Goal: Entertainment & Leisure: Consume media (video, audio)

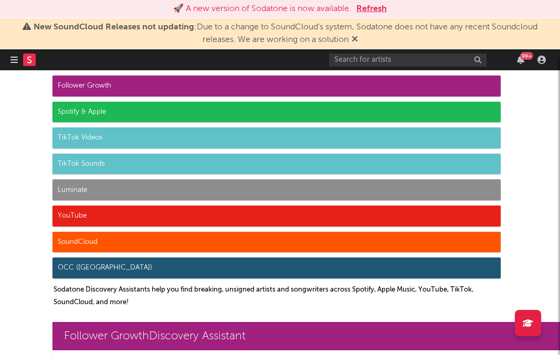
click at [159, 115] on div "Spotify & Apple" at bounding box center [277, 112] width 448 height 21
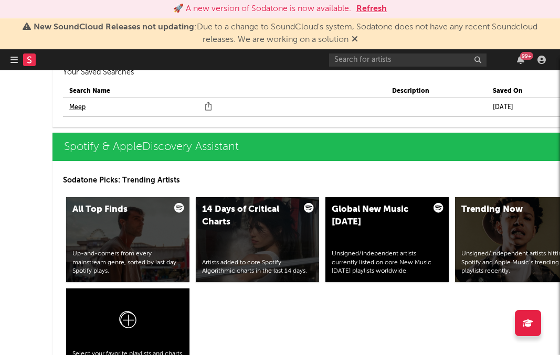
scroll to position [1289, 0]
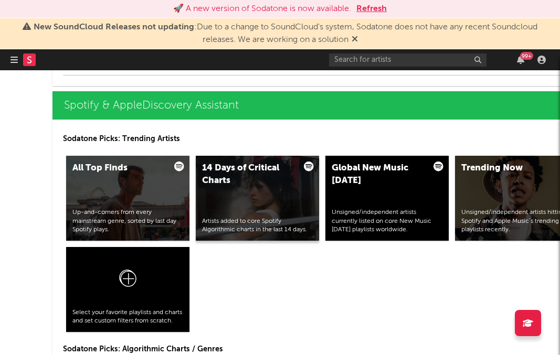
click at [303, 188] on div "14 Days of Critical Charts Artists added to core Spotify Algorithmic charts in …" at bounding box center [257, 198] width 123 height 85
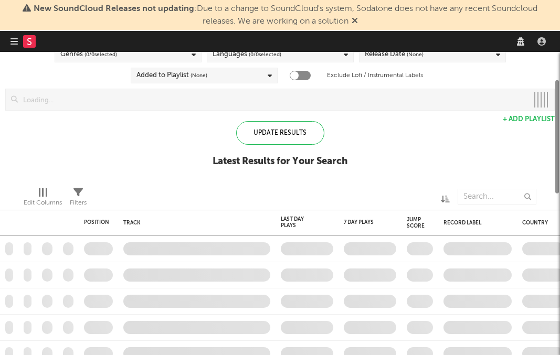
checkbox input "true"
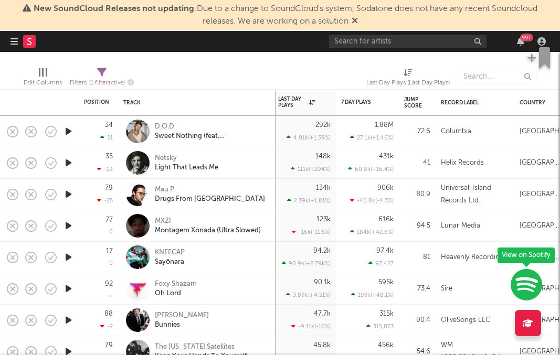
click at [71, 163] on icon "button" at bounding box center [68, 162] width 11 height 13
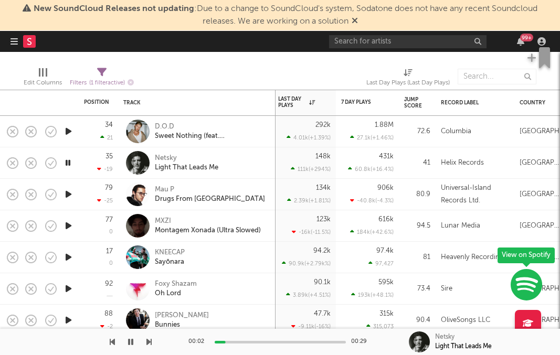
click at [269, 341] on div at bounding box center [280, 342] width 131 height 3
click at [129, 343] on icon "button" at bounding box center [130, 342] width 5 height 8
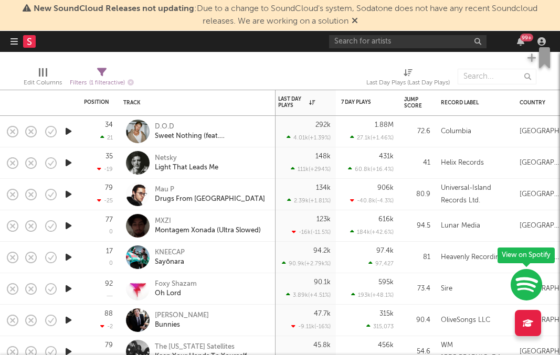
click at [68, 162] on icon "button" at bounding box center [68, 162] width 11 height 13
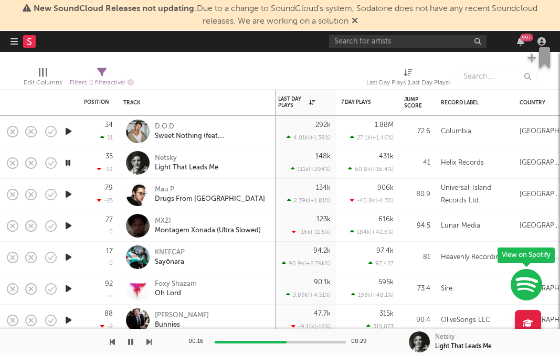
click at [315, 338] on div "00:16 00:29" at bounding box center [281, 342] width 184 height 26
click at [315, 340] on div "00:16 00:29" at bounding box center [281, 342] width 184 height 26
click at [69, 134] on icon "button" at bounding box center [68, 131] width 11 height 13
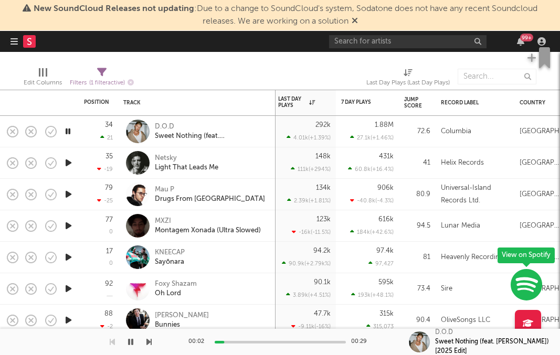
click at [67, 227] on icon "button" at bounding box center [68, 225] width 11 height 13
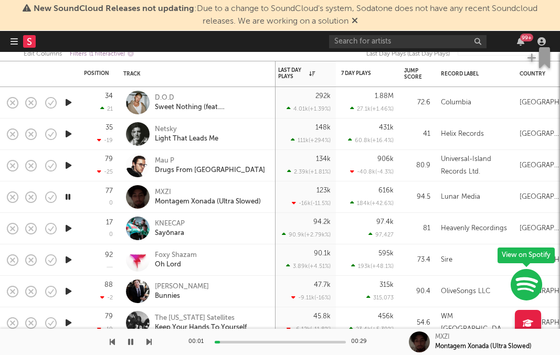
click at [67, 227] on icon "button" at bounding box center [68, 228] width 11 height 13
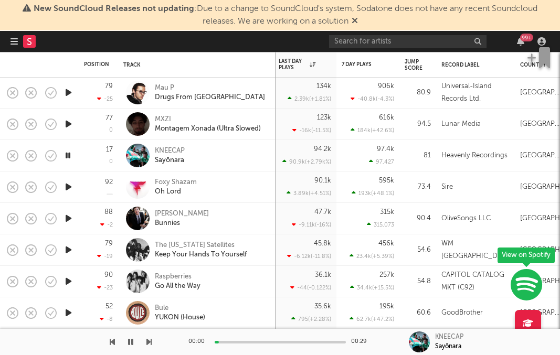
click at [67, 185] on icon "button" at bounding box center [68, 187] width 11 height 13
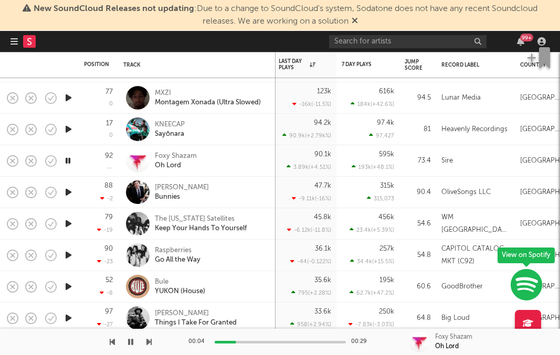
click at [66, 194] on icon "button" at bounding box center [68, 192] width 11 height 13
click at [65, 222] on icon "button" at bounding box center [68, 223] width 11 height 13
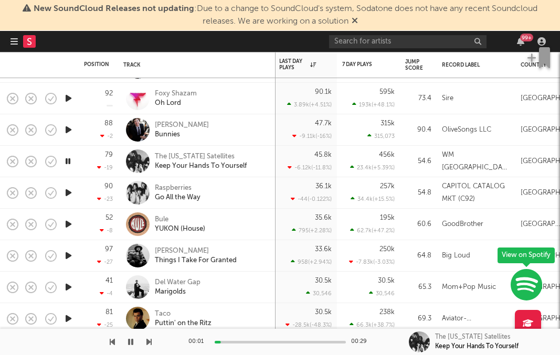
click at [68, 193] on icon "button" at bounding box center [68, 192] width 11 height 13
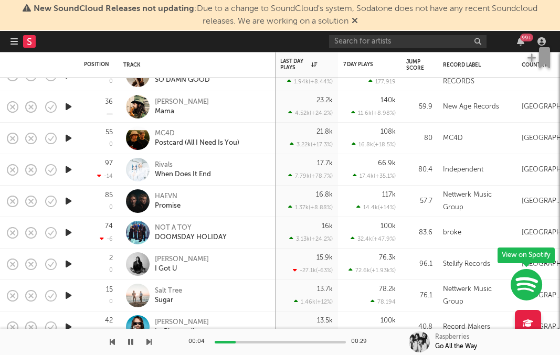
click at [66, 135] on icon "button" at bounding box center [68, 138] width 11 height 13
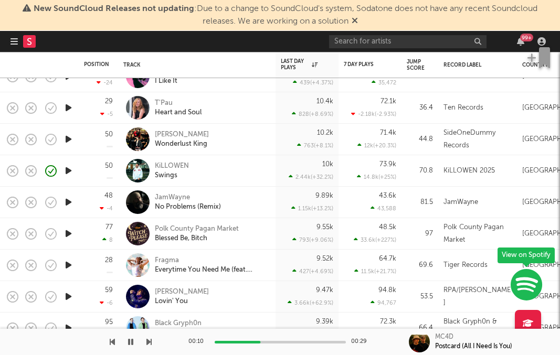
click at [68, 170] on icon "button" at bounding box center [68, 170] width 11 height 13
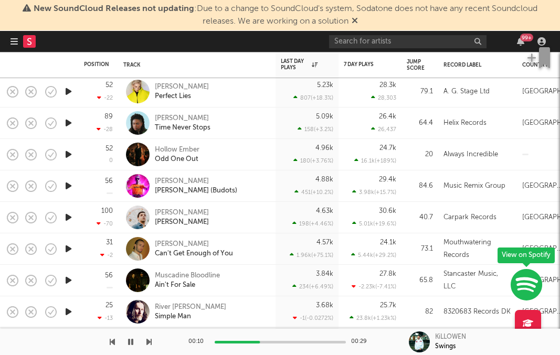
click at [68, 184] on icon "button" at bounding box center [68, 186] width 11 height 13
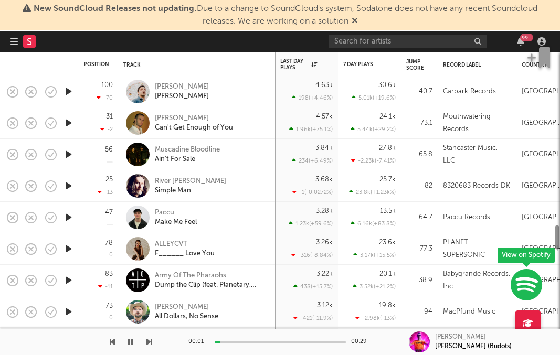
click at [70, 217] on icon "button" at bounding box center [68, 217] width 11 height 13
